Goal: Information Seeking & Learning: Learn about a topic

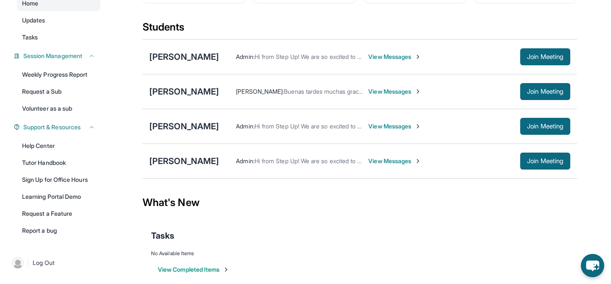
scroll to position [93, 0]
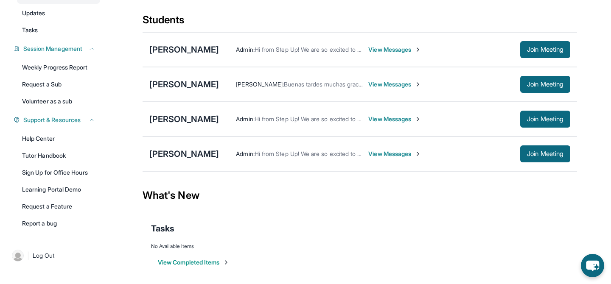
click at [391, 119] on span "View Messages" at bounding box center [394, 119] width 53 height 8
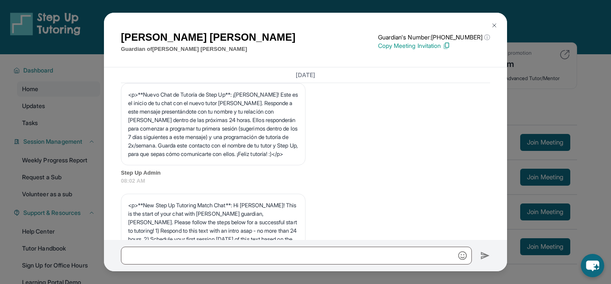
scroll to position [0, 0]
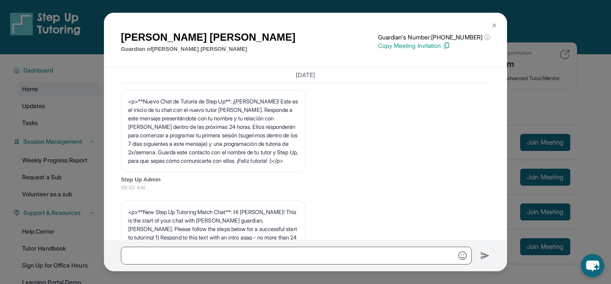
click at [492, 25] on img at bounding box center [494, 25] width 7 height 7
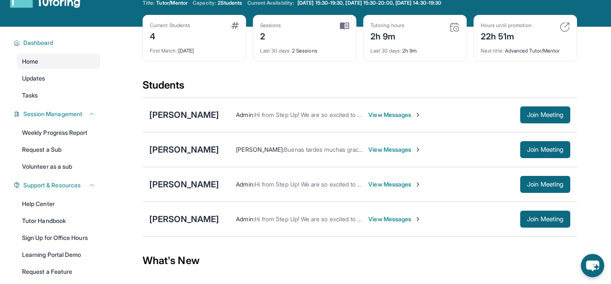
scroll to position [37, 0]
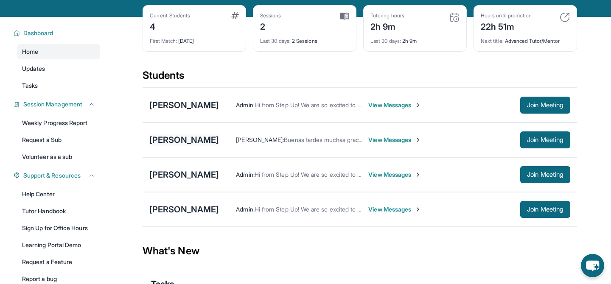
click at [173, 137] on div "[PERSON_NAME]" at bounding box center [184, 140] width 70 height 12
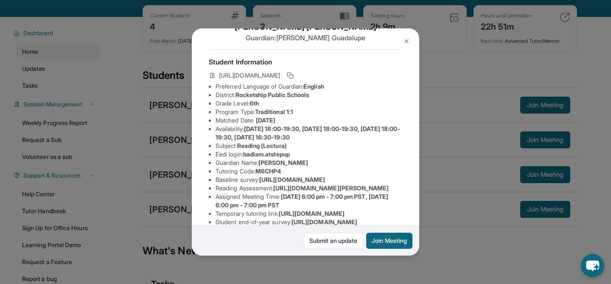
scroll to position [23, 0]
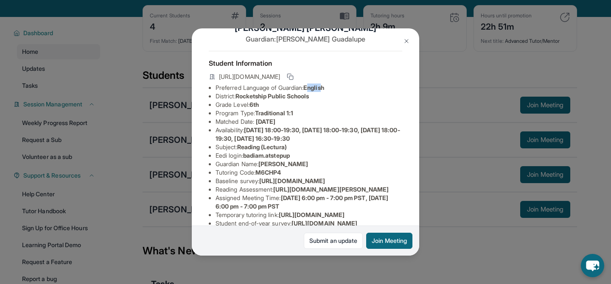
drag, startPoint x: 312, startPoint y: 87, endPoint x: 329, endPoint y: 90, distance: 16.8
click at [328, 91] on li "Preferred Language of Guardian: English" at bounding box center [309, 88] width 187 height 8
drag, startPoint x: 257, startPoint y: 106, endPoint x: 276, endPoint y: 109, distance: 19.8
click at [276, 109] on ul "Preferred Language of Guardian: English District: Rocketship Public Schools Gra…" at bounding box center [305, 177] width 193 height 187
click at [256, 128] on span "[DATE] 18:00-19:30, [DATE] 18:00-19:30, [DATE] 18:00-19:30, [DATE] 16:30-19:30" at bounding box center [308, 134] width 185 height 16
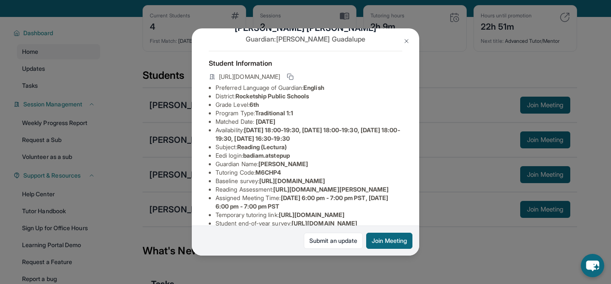
click at [247, 129] on li "Availability: [DATE] 18:00-19:30, [DATE] 18:00-19:30, [DATE] 18:00-19:30, [DATE…" at bounding box center [309, 134] width 187 height 17
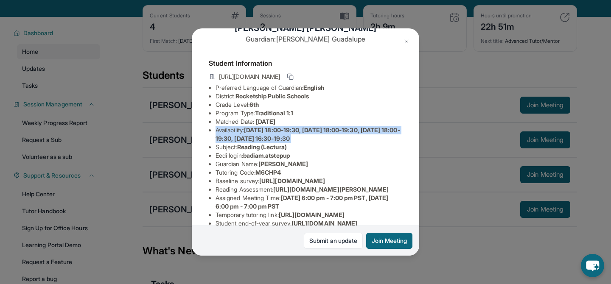
click at [247, 129] on li "Availability: [DATE] 18:00-19:30, [DATE] 18:00-19:30, [DATE] 18:00-19:30, [DATE…" at bounding box center [309, 134] width 187 height 17
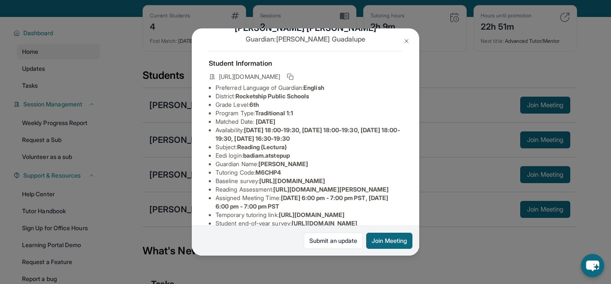
click at [251, 149] on span "Reading (Lectura)" at bounding box center [262, 146] width 50 height 7
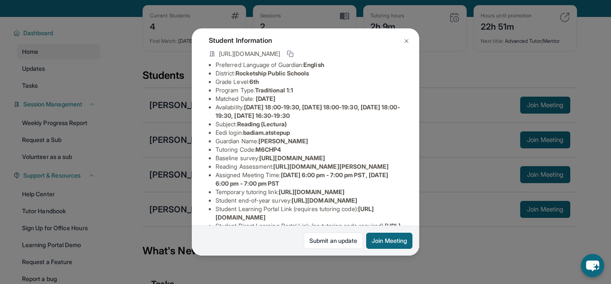
click at [260, 130] on span "badiam.atstepup" at bounding box center [266, 132] width 47 height 7
click at [261, 131] on span "badiam.atstepup" at bounding box center [266, 132] width 47 height 7
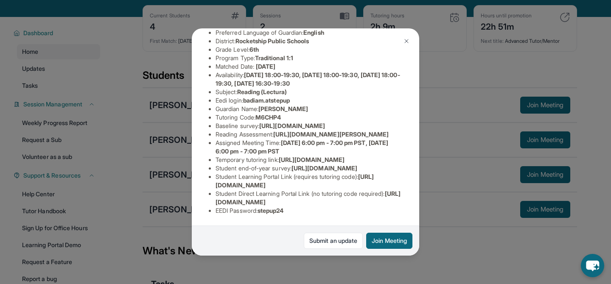
scroll to position [86, 0]
click at [239, 113] on li "Tutoring Code : M6CHP4" at bounding box center [309, 117] width 187 height 8
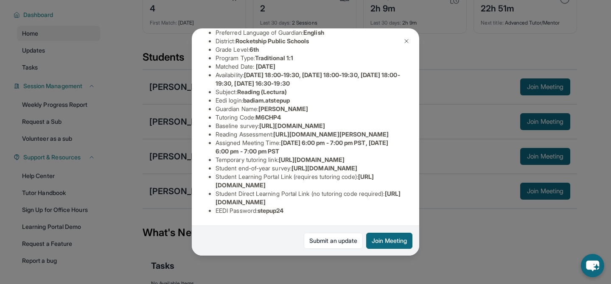
click at [258, 164] on li "Student end-of-year survey : [URL][DOMAIN_NAME]" at bounding box center [309, 168] width 187 height 8
click at [332, 185] on span "[URL][DOMAIN_NAME]" at bounding box center [295, 181] width 158 height 16
click at [427, 42] on div "[PERSON_NAME] Guardian: [PERSON_NAME] Student Information [URL][DOMAIN_NAME] Pr…" at bounding box center [305, 142] width 611 height 284
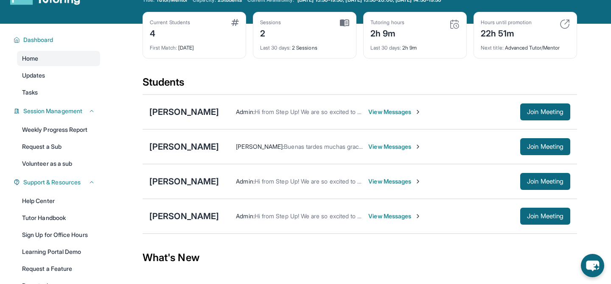
scroll to position [30, 0]
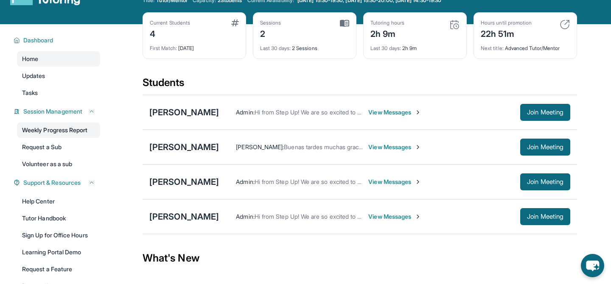
click at [80, 135] on link "Weekly Progress Report" at bounding box center [58, 130] width 83 height 15
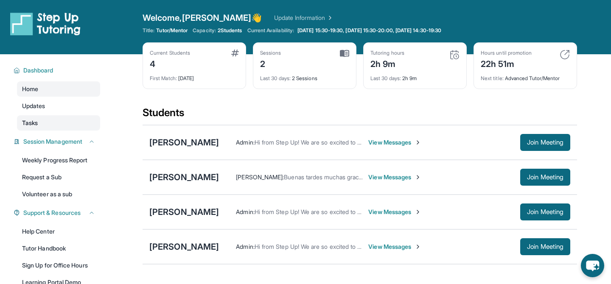
click at [70, 123] on link "Tasks" at bounding box center [58, 122] width 83 height 15
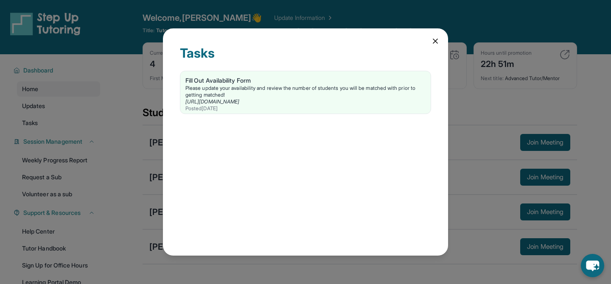
click at [436, 44] on icon at bounding box center [435, 41] width 8 height 8
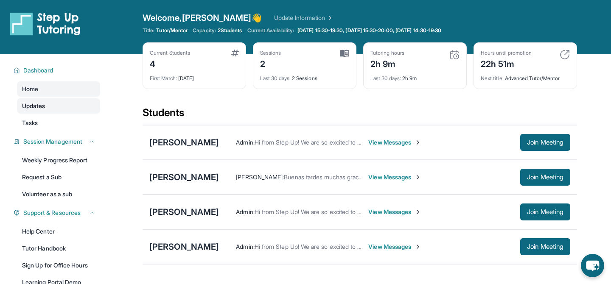
click at [86, 108] on link "Updates" at bounding box center [58, 105] width 83 height 15
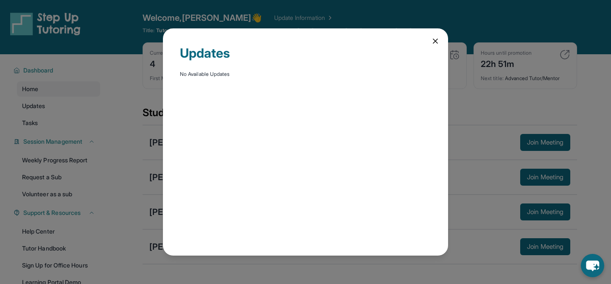
click at [435, 40] on icon at bounding box center [435, 41] width 4 height 4
